Goal: Check status: Check status

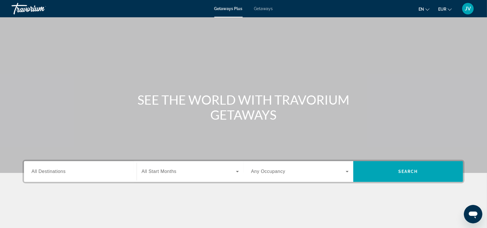
click at [465, 13] on div "JV" at bounding box center [468, 9] width 12 height 12
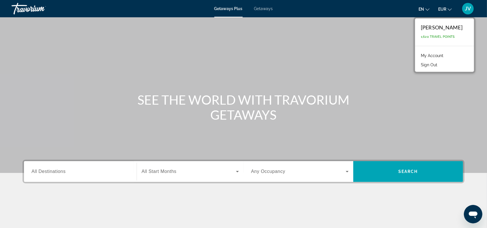
click at [424, 54] on link "My Account" at bounding box center [432, 56] width 28 height 8
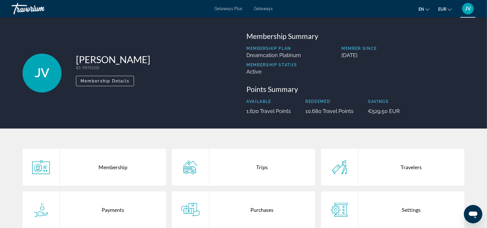
click at [214, 198] on div "Purchases" at bounding box center [262, 210] width 106 height 37
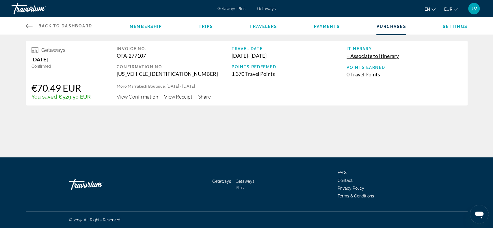
click at [171, 96] on span "View Receipt" at bounding box center [178, 97] width 28 height 6
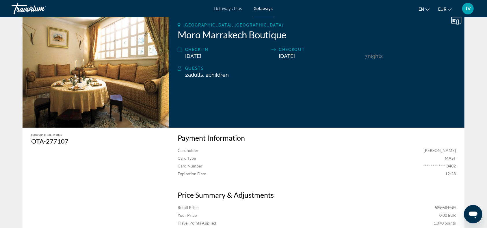
scroll to position [89, 0]
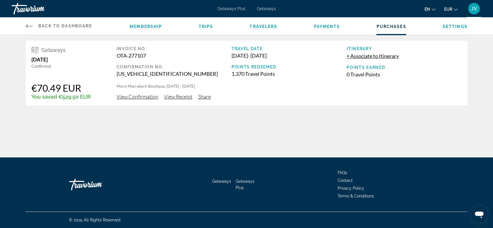
click at [174, 99] on span "View Receipt" at bounding box center [178, 97] width 28 height 6
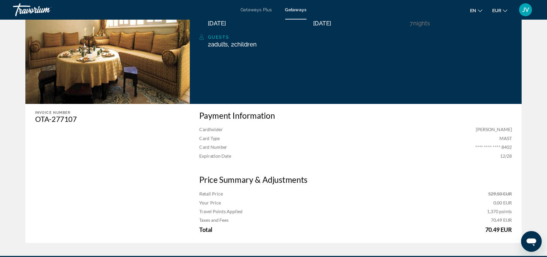
scroll to position [127, 0]
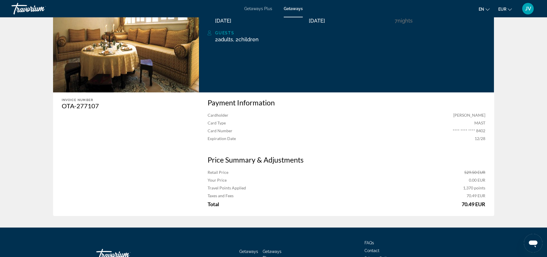
drag, startPoint x: 490, startPoint y: 0, endPoint x: 104, endPoint y: 144, distance: 411.7
click at [104, 144] on div "Invoice Number OTA-277107" at bounding box center [124, 154] width 143 height 124
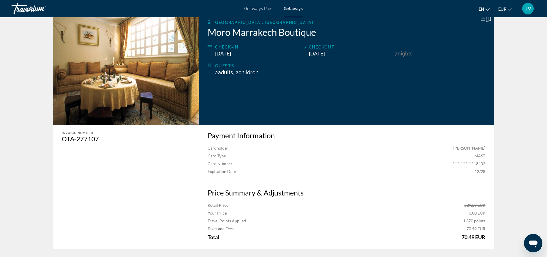
scroll to position [91, 0]
